Goal: Check status: Check status

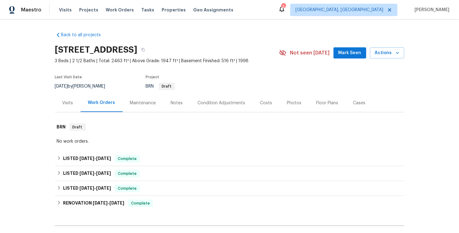
click at [70, 106] on div "Visits" at bounding box center [68, 103] width 11 height 6
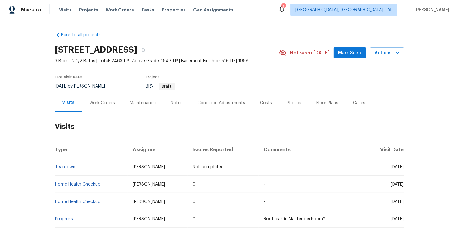
scroll to position [260, 0]
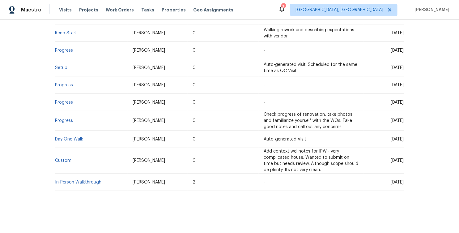
click at [62, 180] on td "In-Person Walkthrough" at bounding box center [91, 182] width 73 height 17
click at [62, 180] on link "In-Person Walkthrough" at bounding box center [78, 182] width 46 height 4
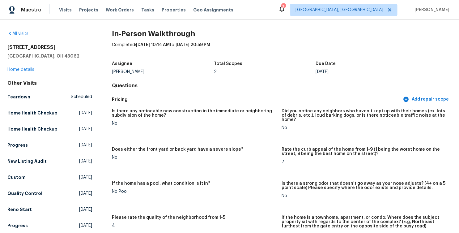
scroll to position [182, 0]
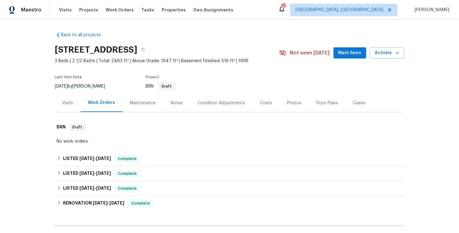
click at [69, 101] on div "Visits" at bounding box center [68, 103] width 11 height 6
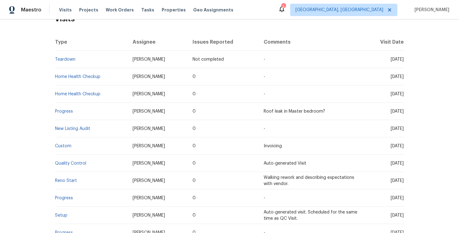
scroll to position [119, 0]
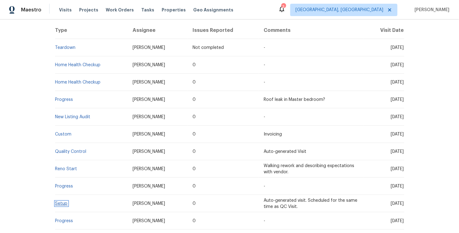
click at [60, 202] on link "Setup" at bounding box center [61, 203] width 12 height 4
